Goal: Transaction & Acquisition: Purchase product/service

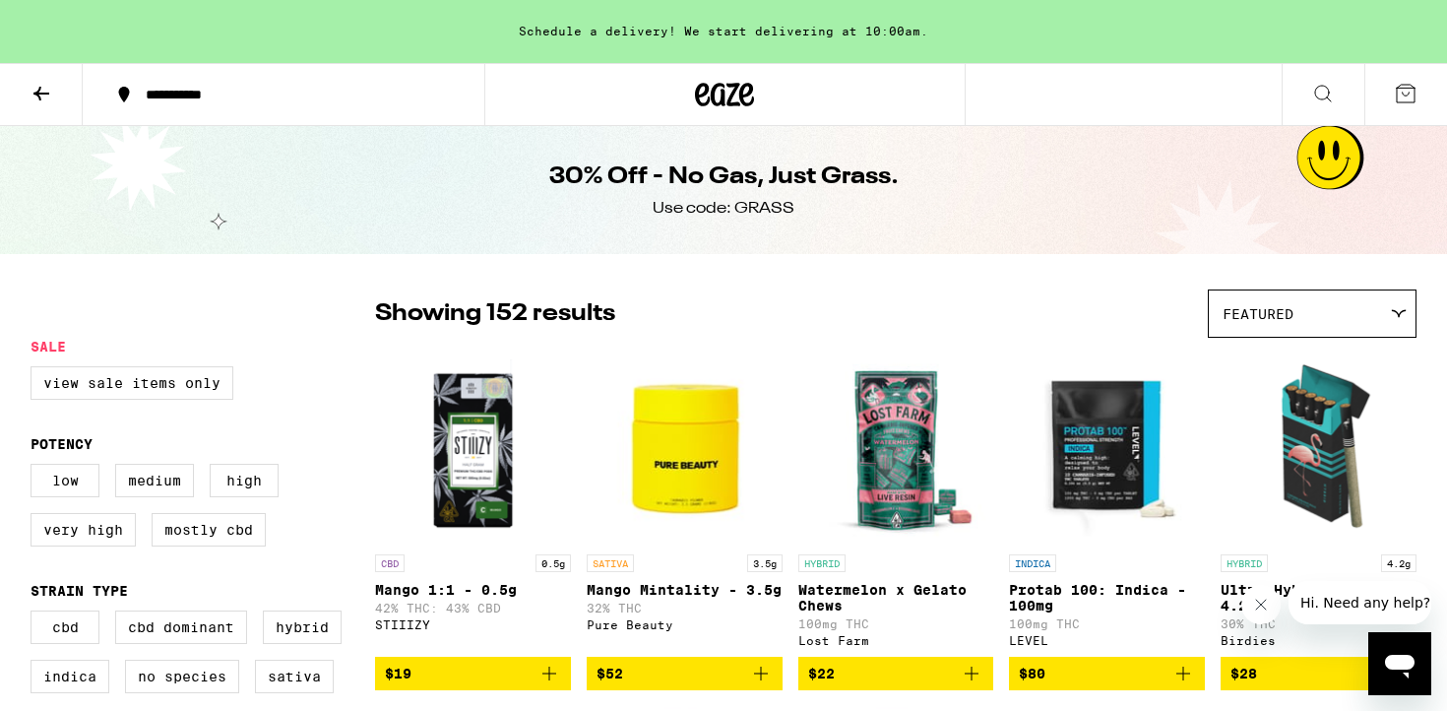
click at [741, 36] on div "Schedule a delivery! We start delivering at 10:00am." at bounding box center [723, 31] width 1447 height 63
click at [43, 92] on icon at bounding box center [41, 94] width 16 height 14
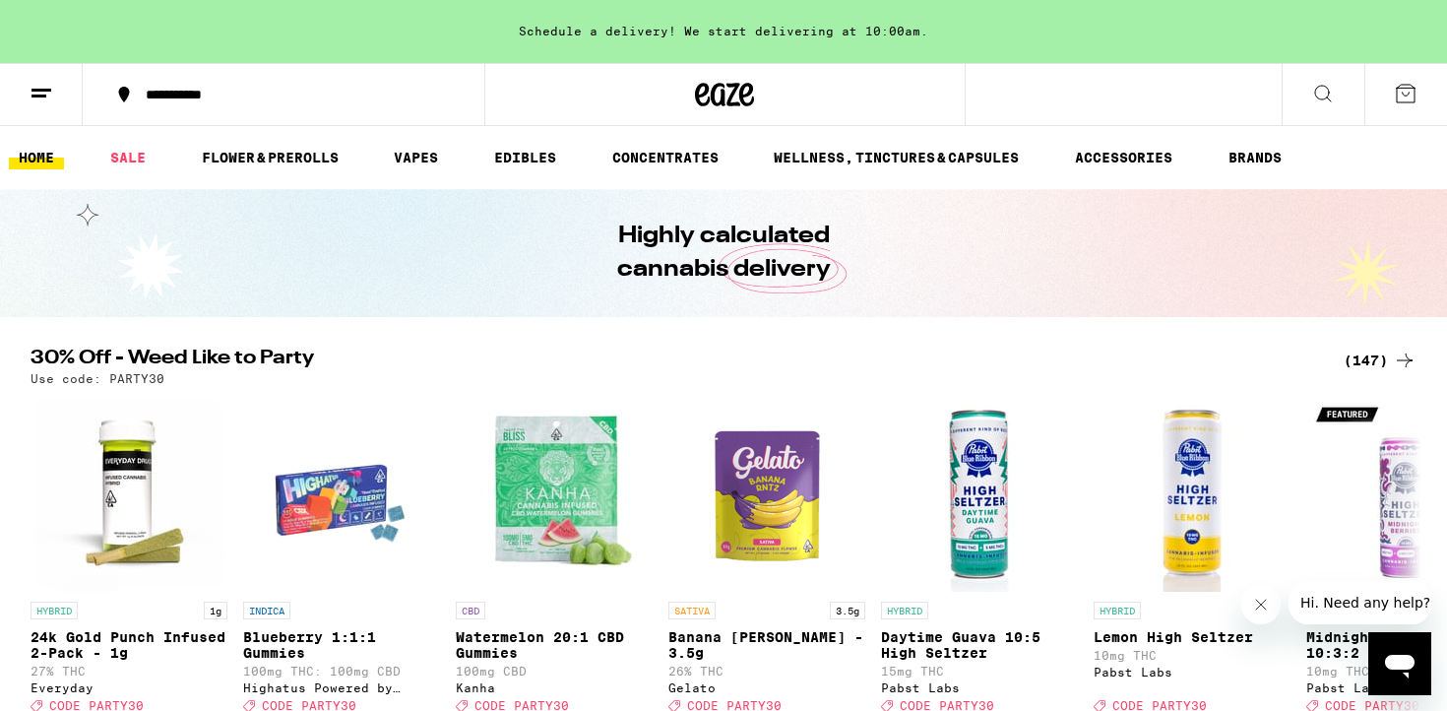
click at [1381, 366] on div "(147)" at bounding box center [1380, 361] width 73 height 24
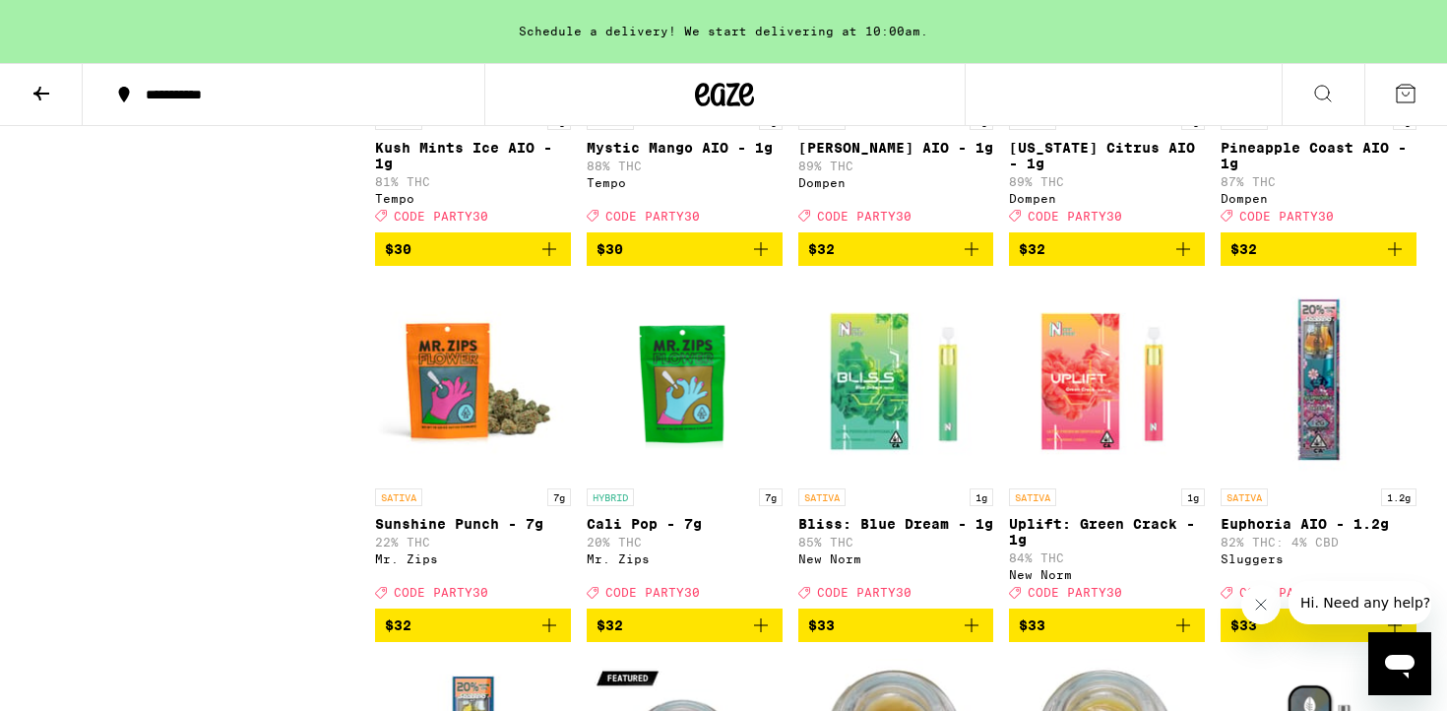
scroll to position [8333, 0]
